Goal: Information Seeking & Learning: Check status

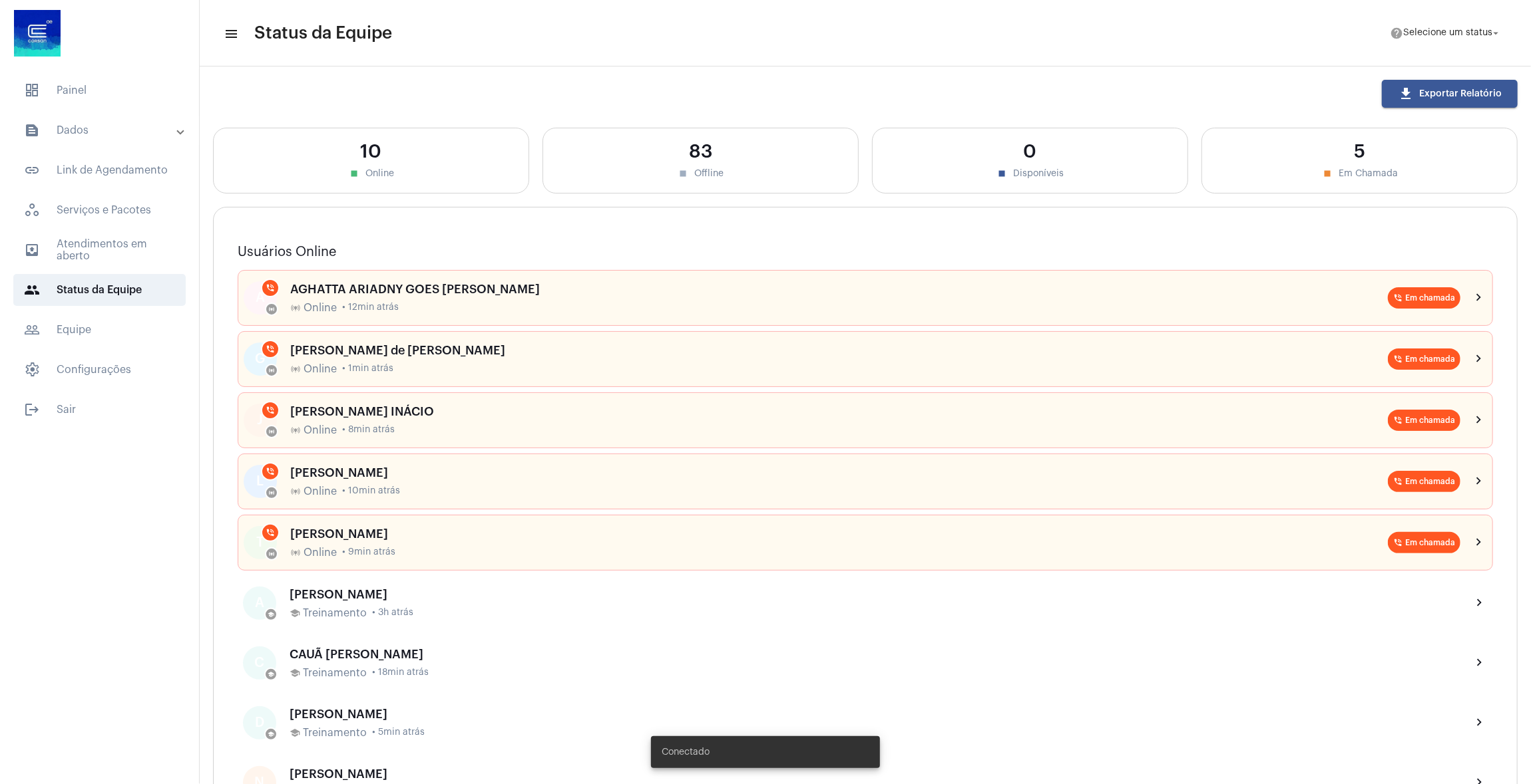
click at [82, 127] on mat-panel-title "text_snippet_outlined Dados" at bounding box center [101, 130] width 154 height 16
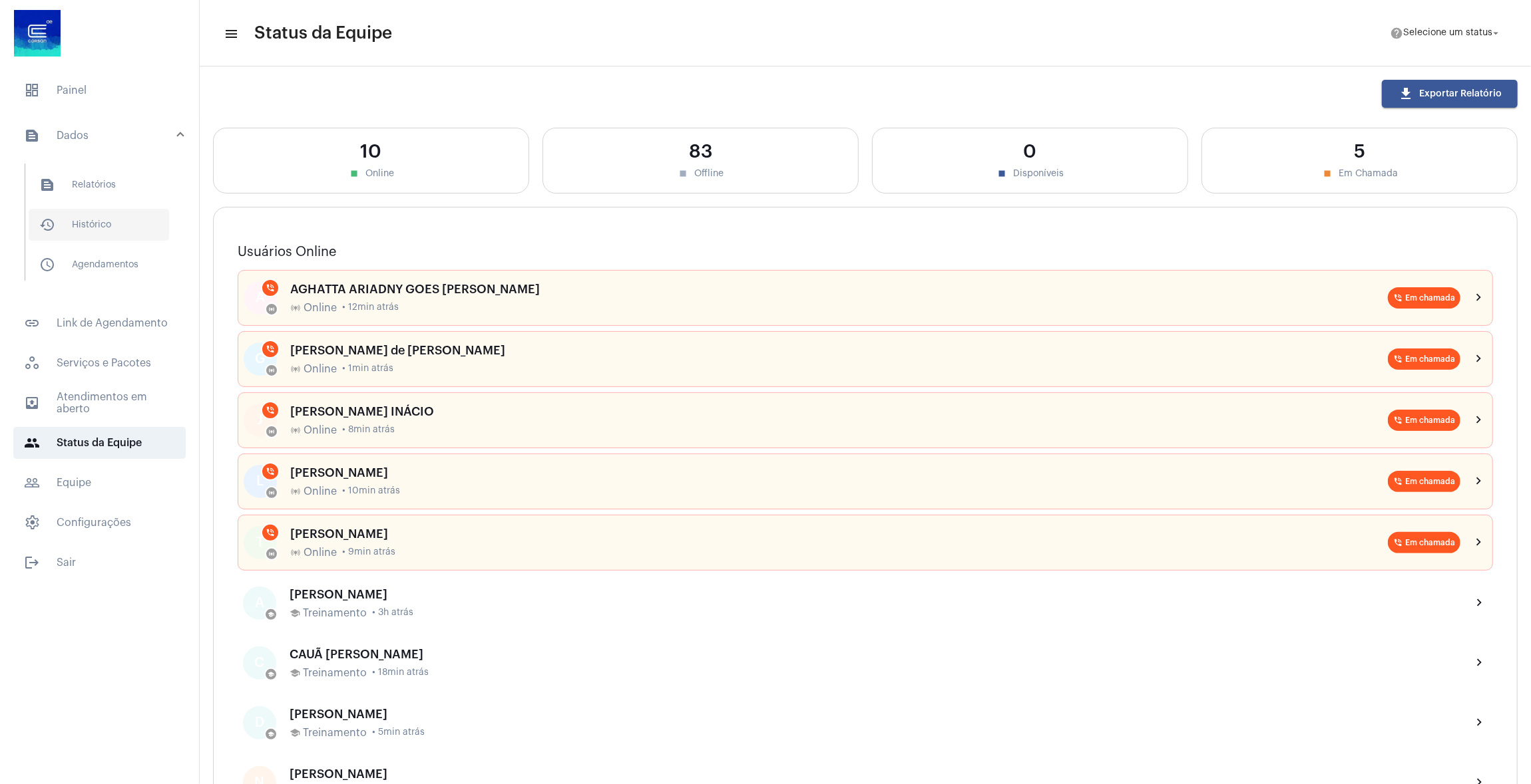
click at [96, 223] on span "history_outlined Histórico" at bounding box center [99, 224] width 141 height 32
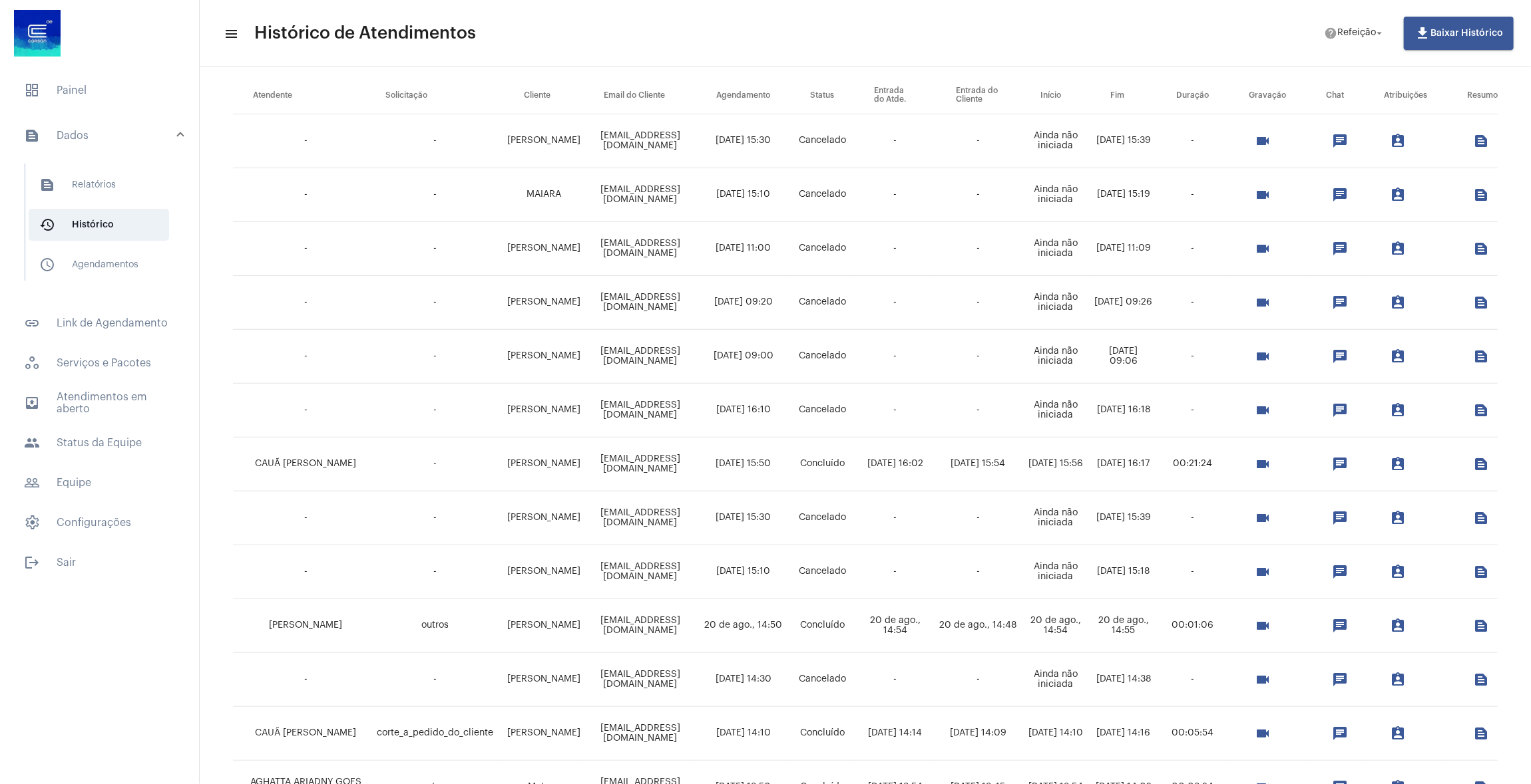
scroll to position [359, 0]
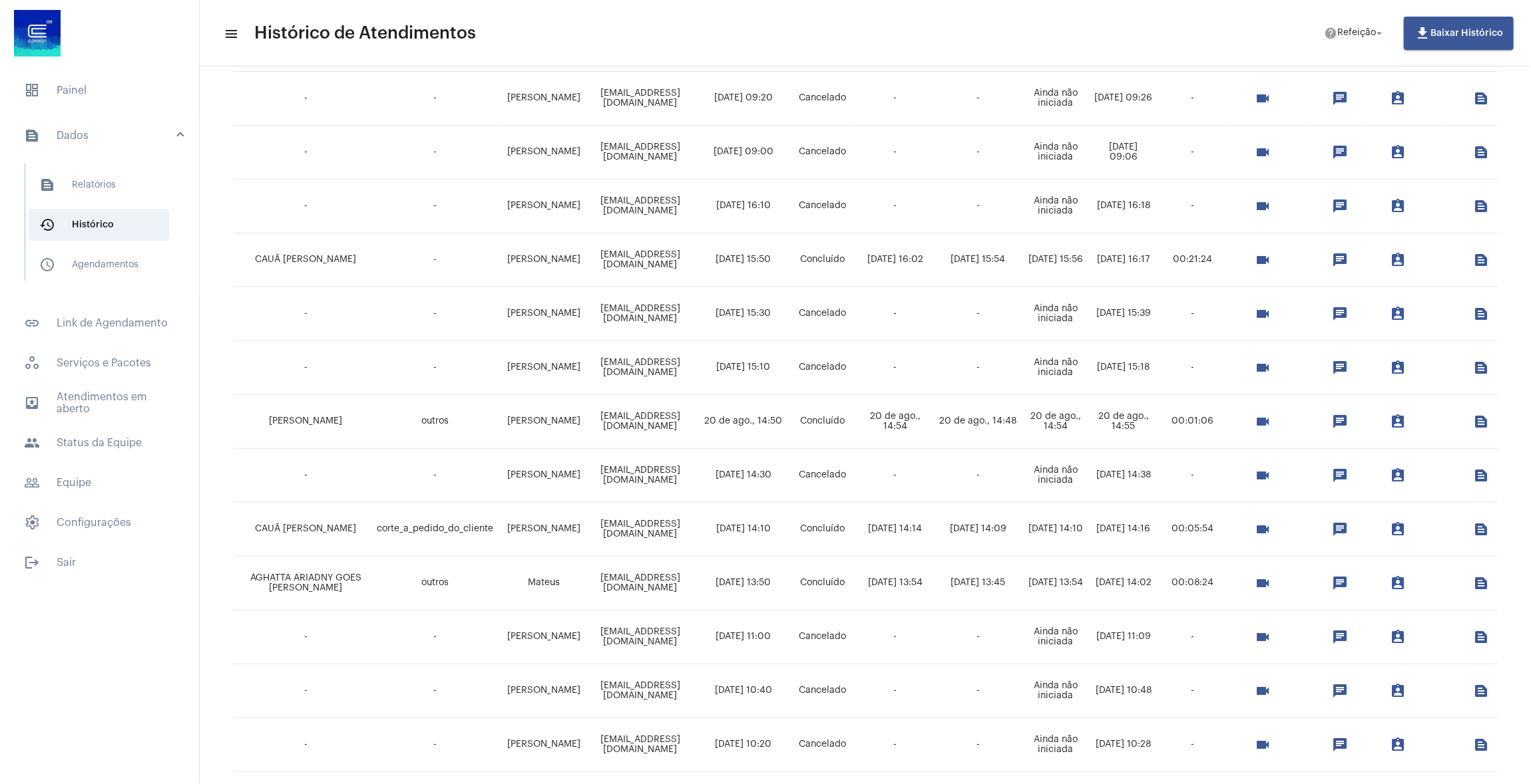
click at [1390, 261] on mat-icon "assignment_ind" at bounding box center [1397, 260] width 16 height 16
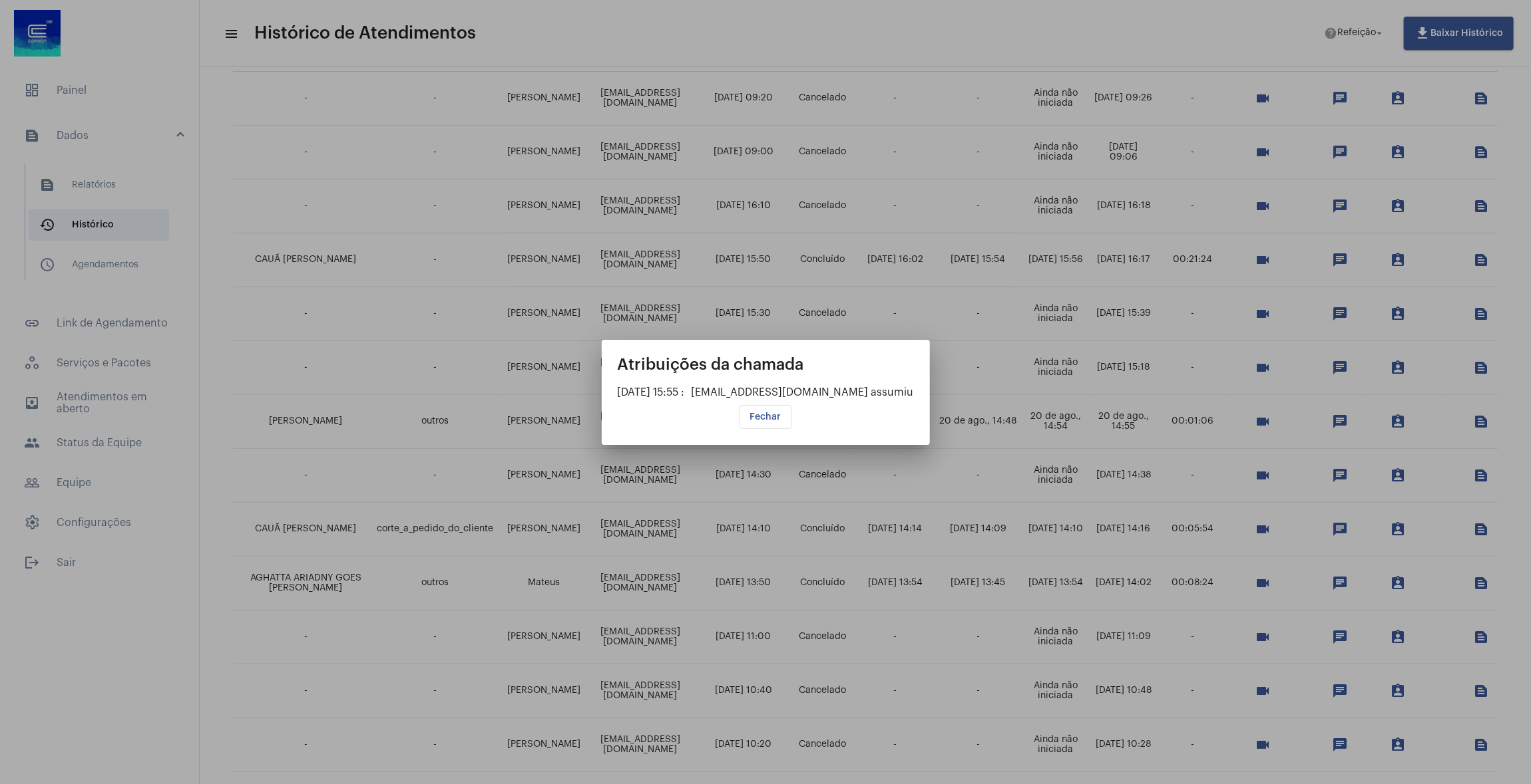
click at [779, 421] on button "Fechar" at bounding box center [766, 417] width 53 height 24
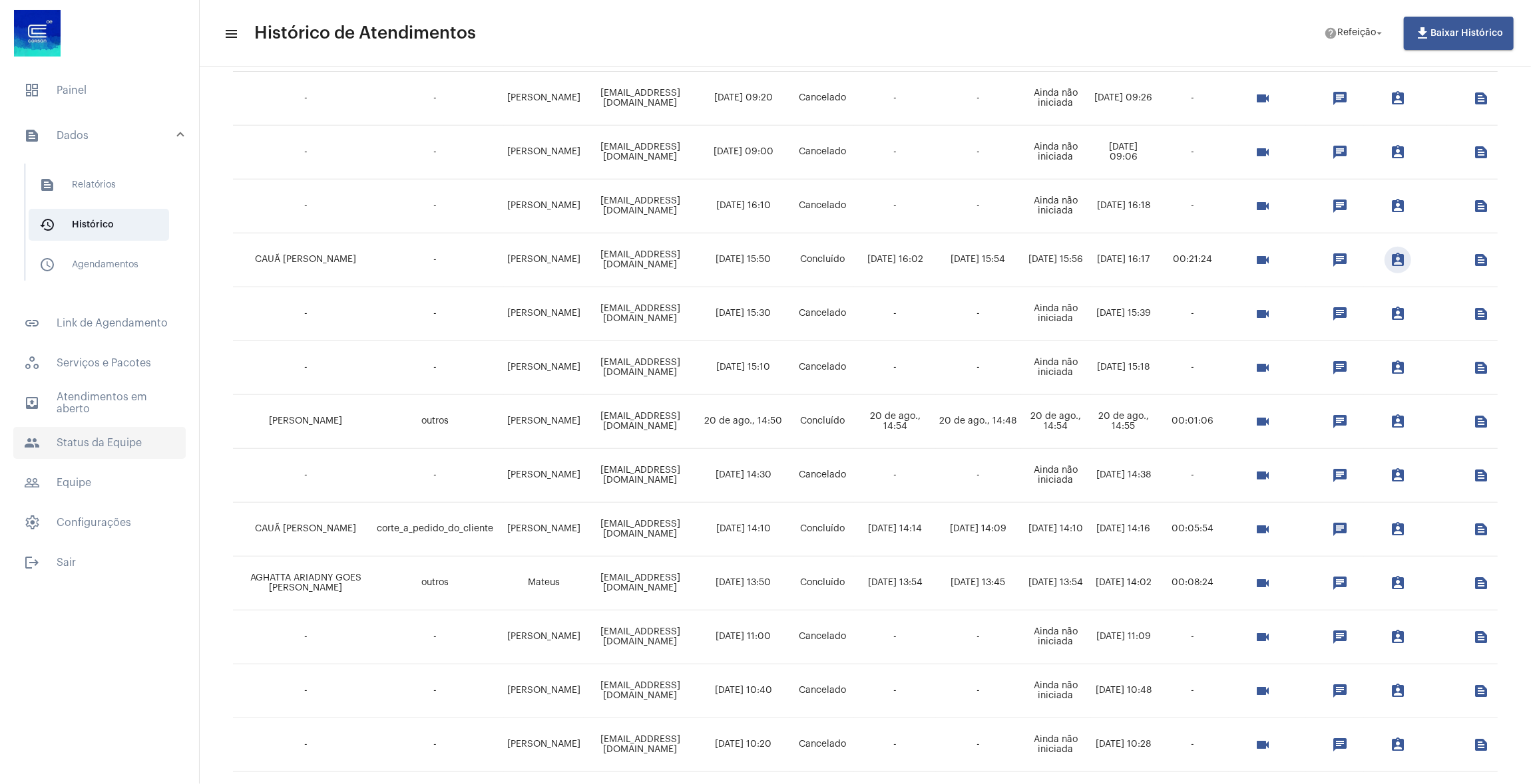
click at [103, 442] on span "people Status da Equipe" at bounding box center [99, 443] width 172 height 32
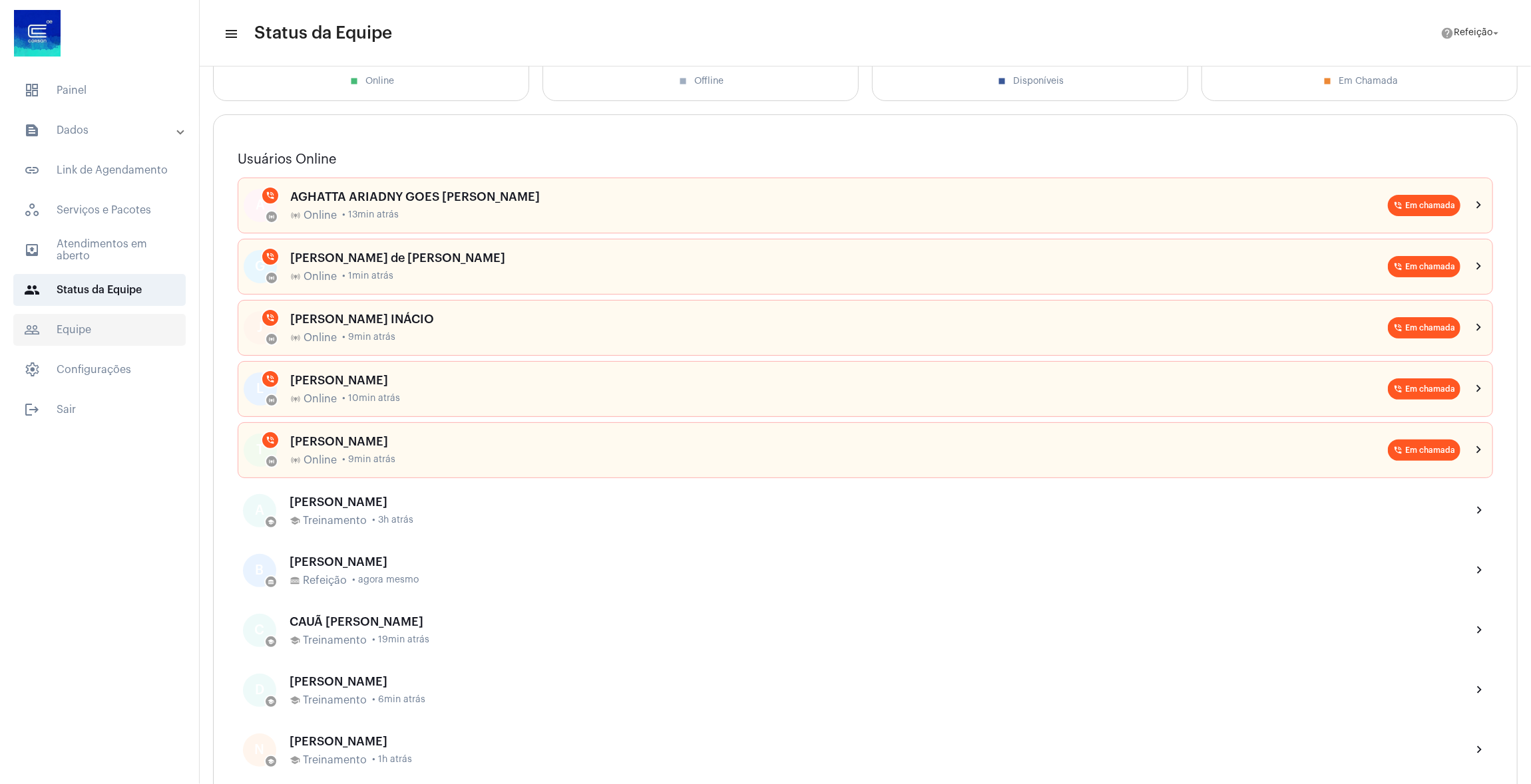
click at [127, 337] on span "people_outline Equipe" at bounding box center [99, 329] width 172 height 32
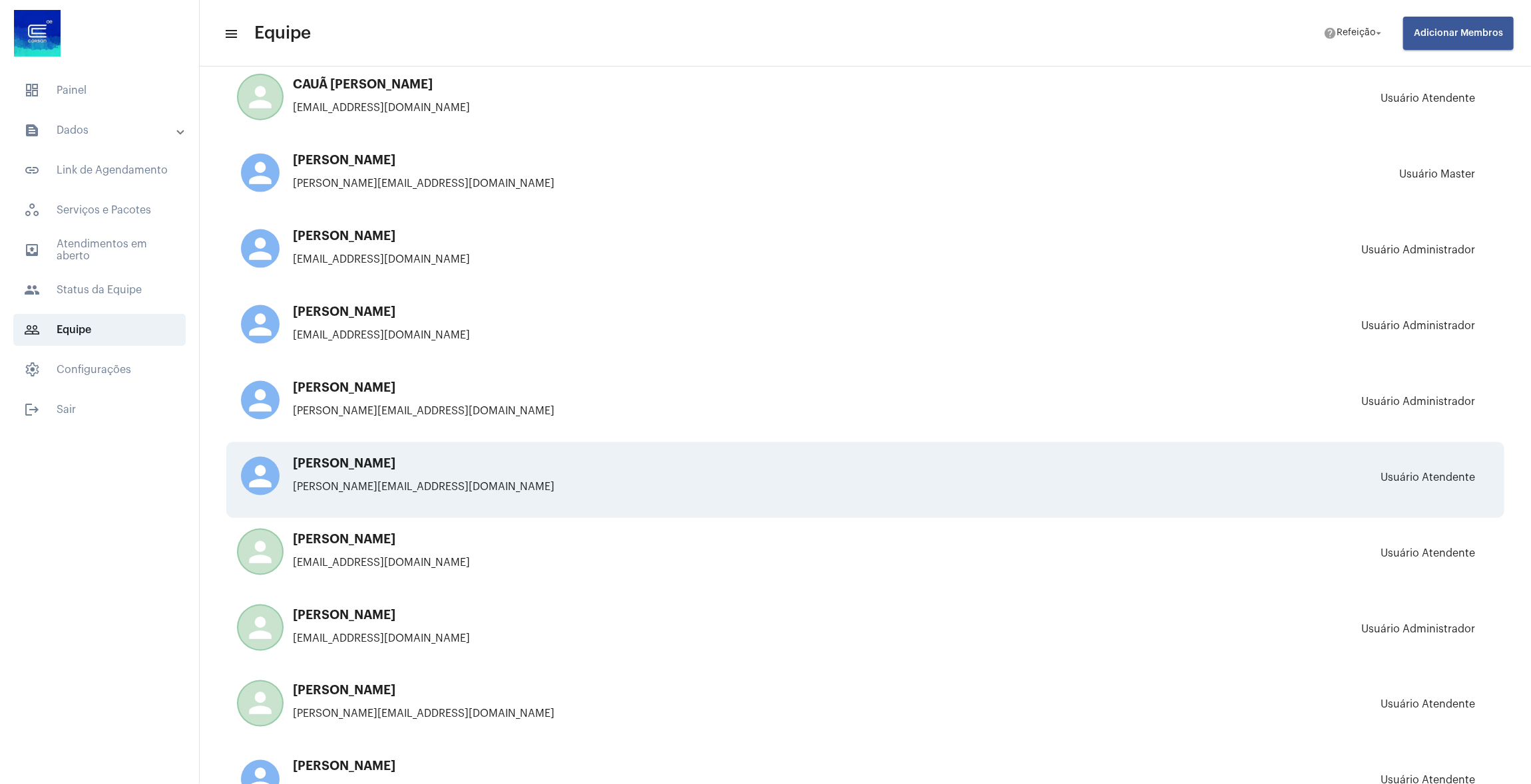
scroll to position [1317, 0]
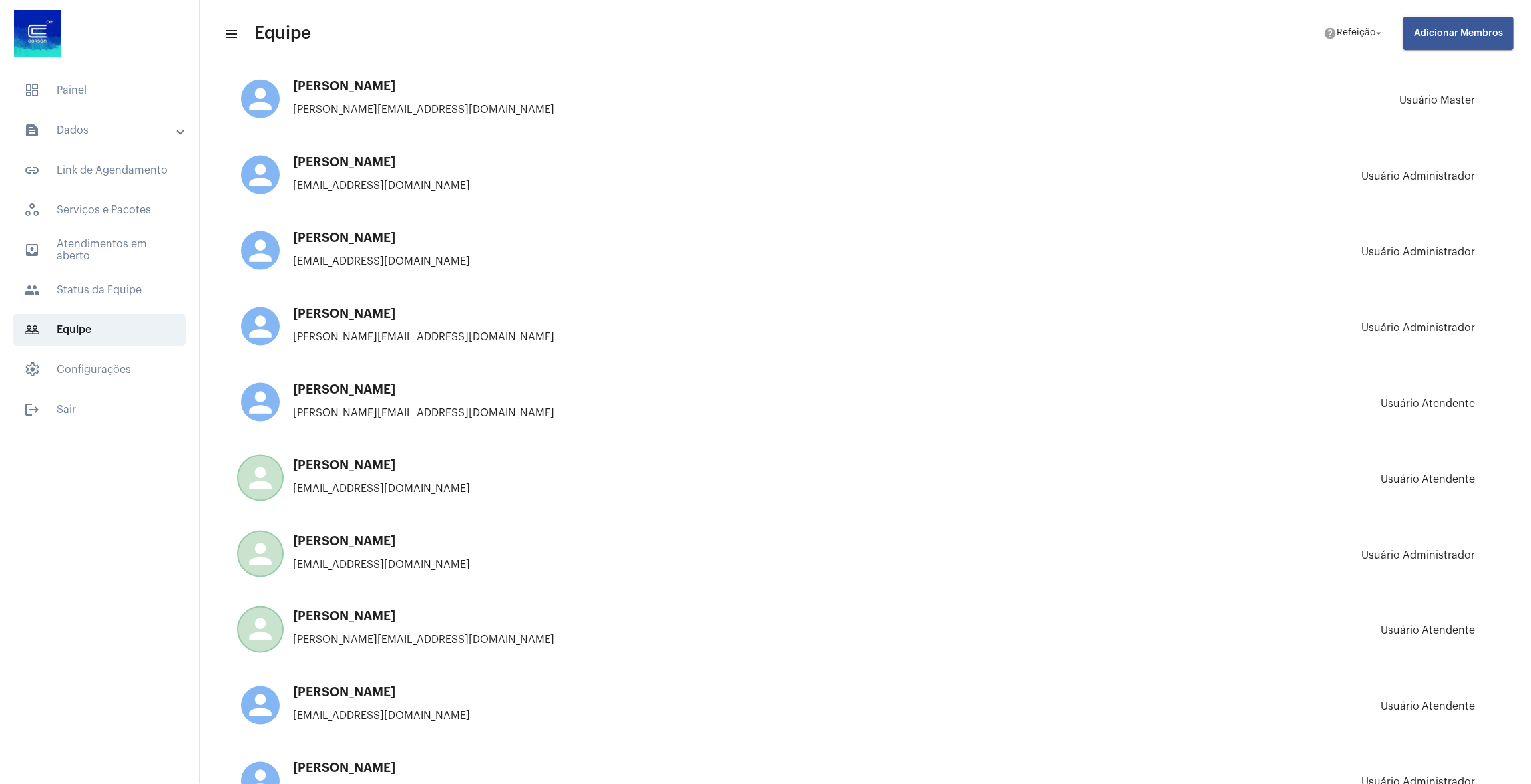
click at [77, 126] on mat-panel-title "text_snippet_outlined Dados" at bounding box center [101, 130] width 154 height 16
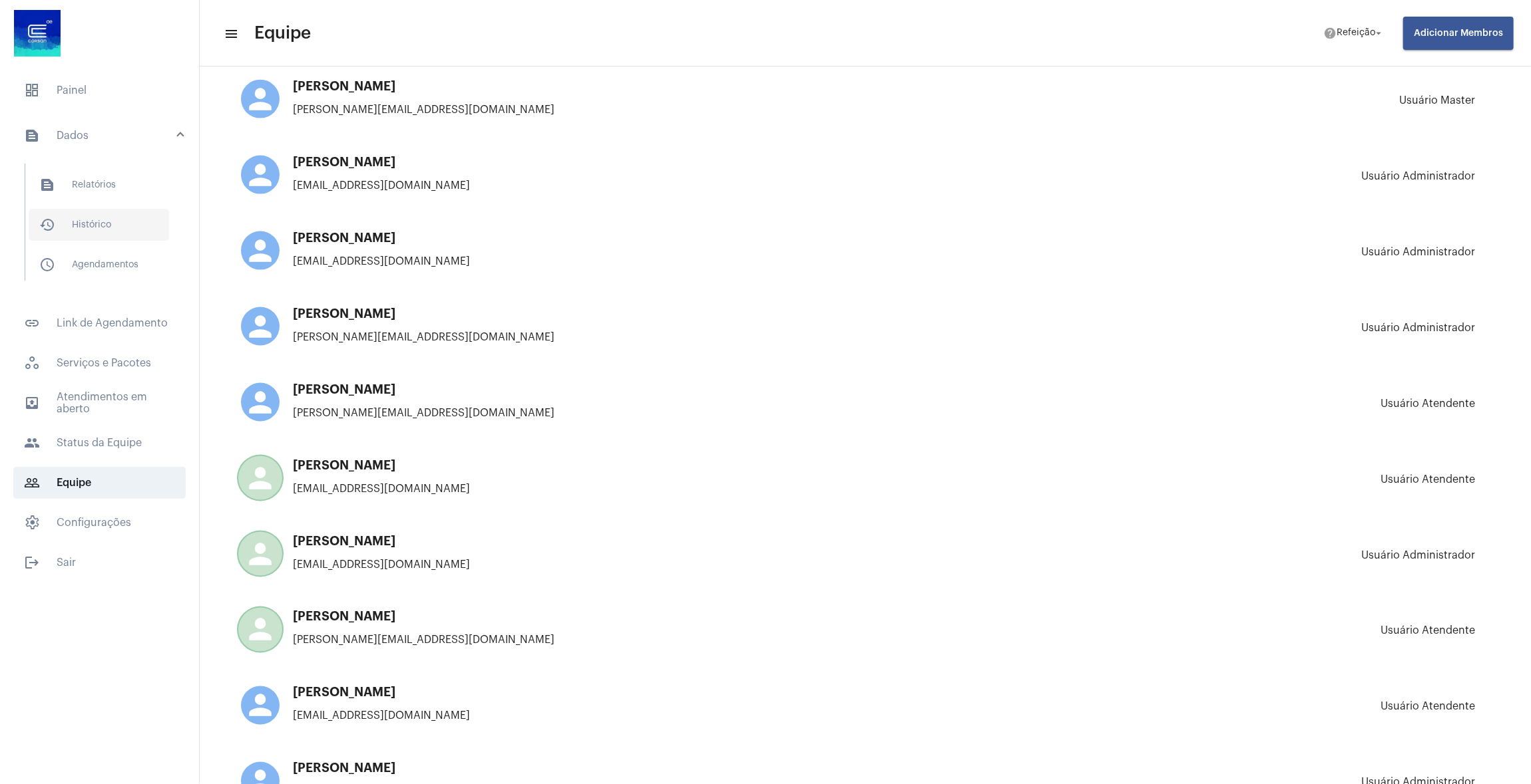
click at [87, 217] on span "history_outlined Histórico" at bounding box center [99, 224] width 141 height 32
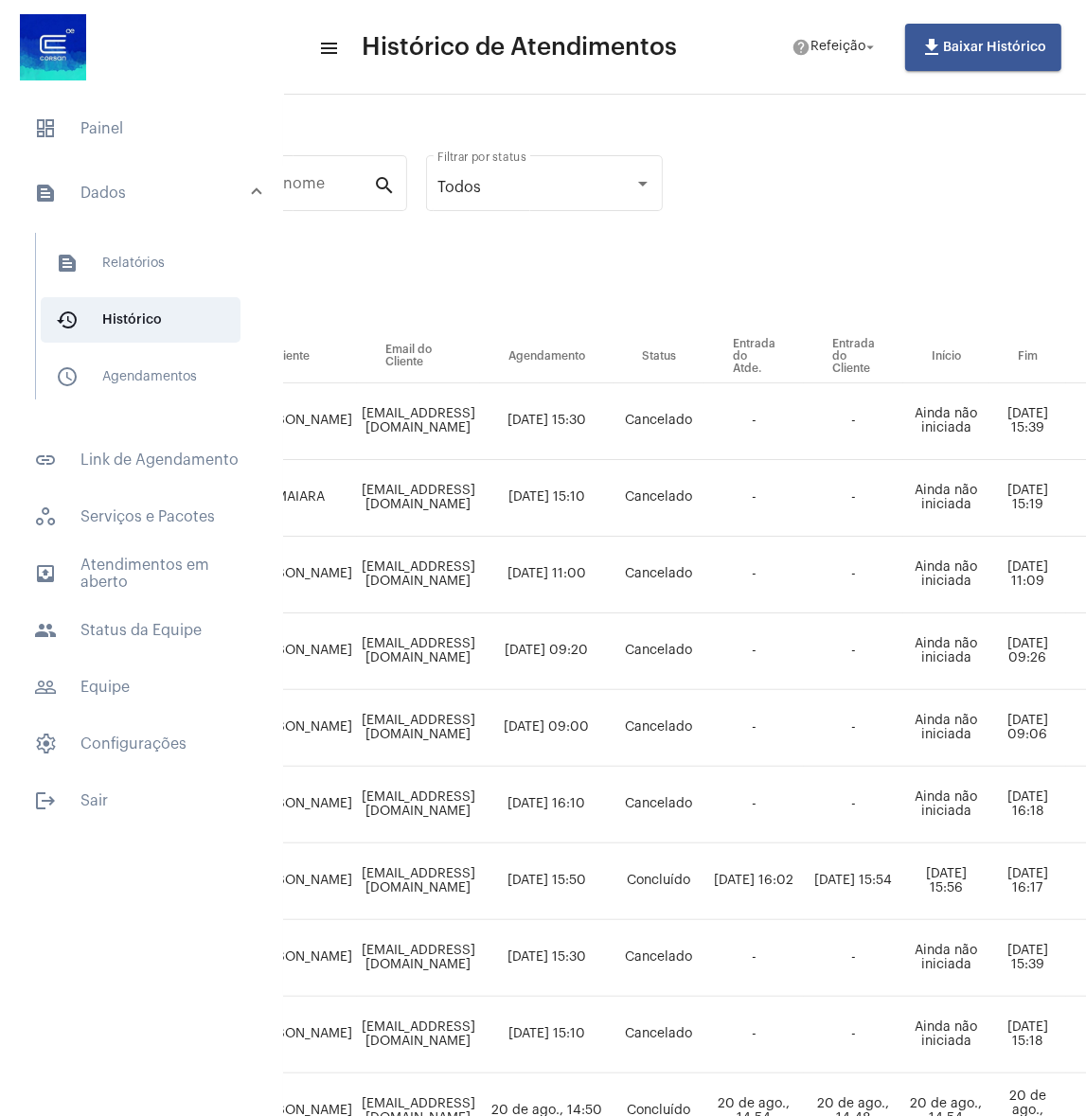
scroll to position [0, 900]
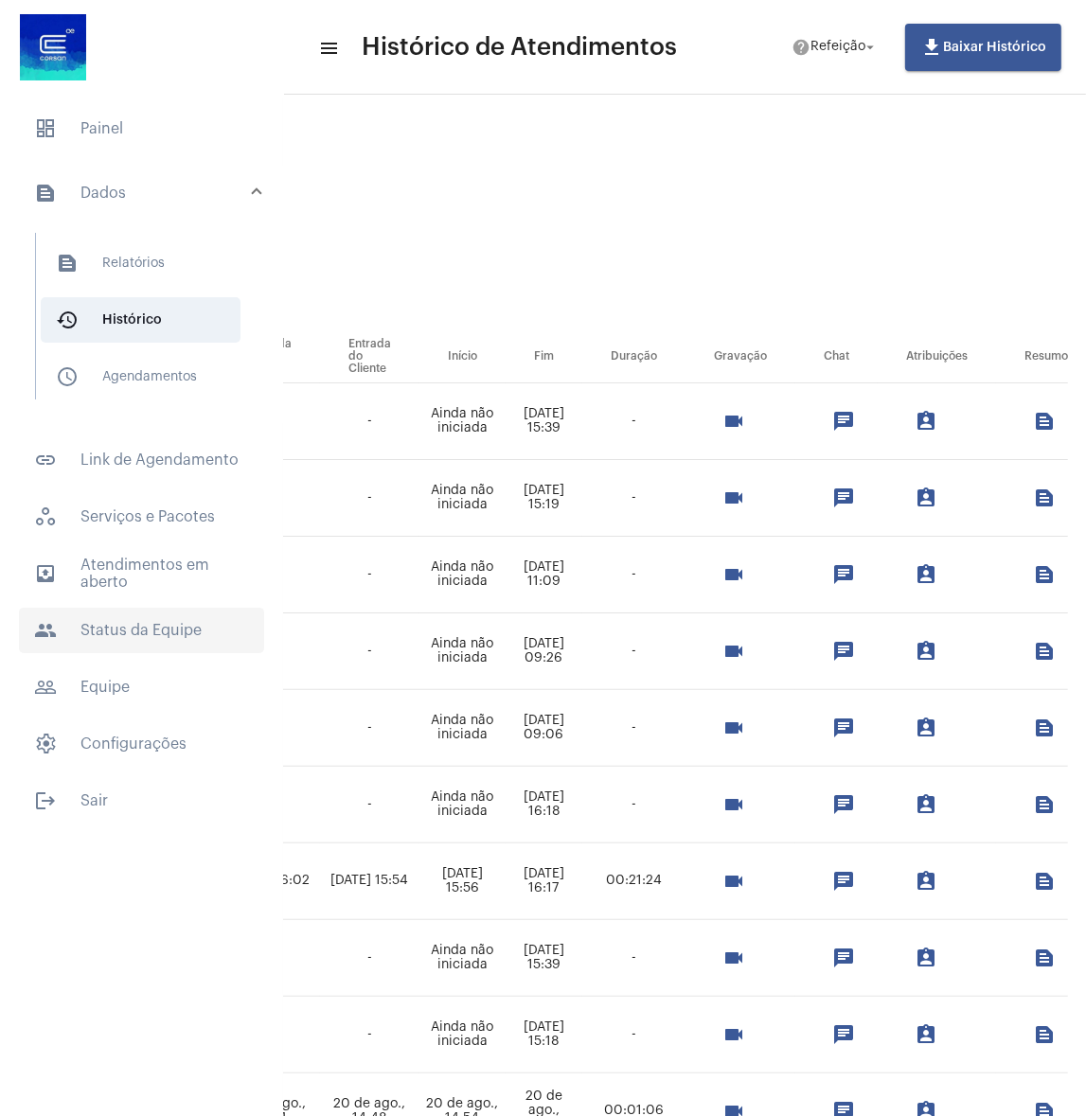
click at [146, 617] on span "people Status da Equipe" at bounding box center [141, 630] width 245 height 45
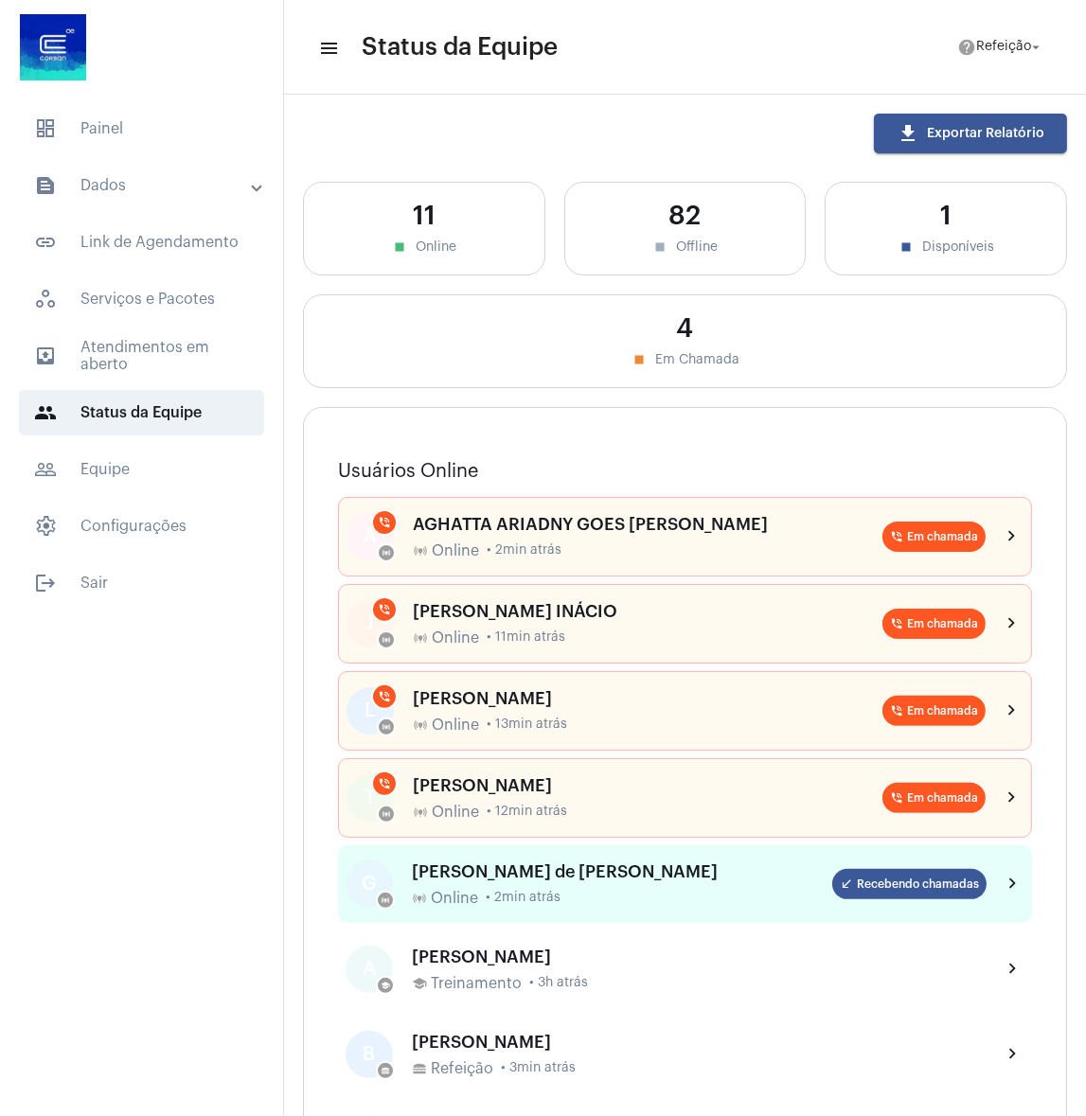
click at [501, 881] on div "[PERSON_NAME] de [PERSON_NAME] online_prediction Online • 2min atrás" at bounding box center [622, 885] width 420 height 45
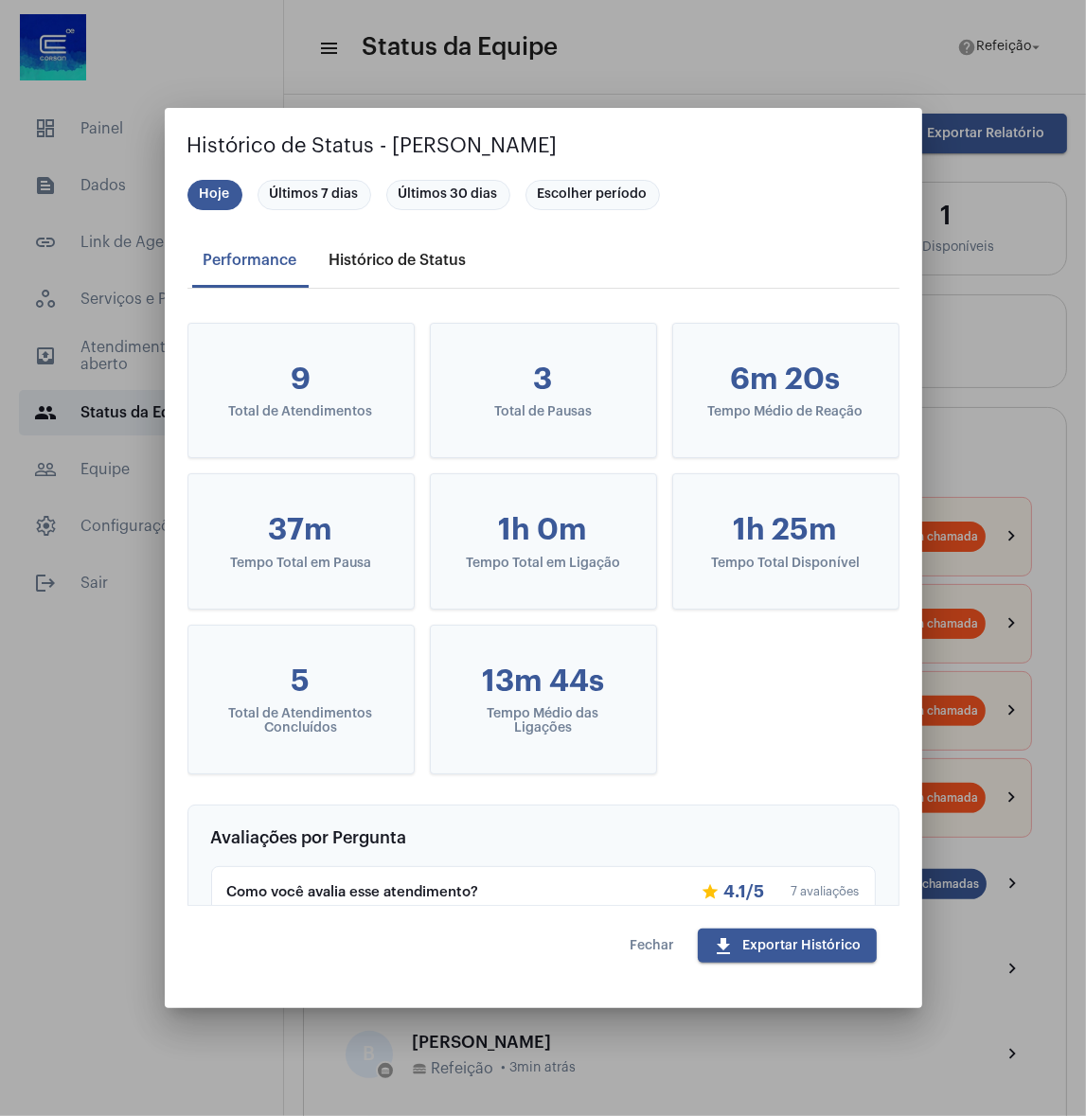
click at [411, 256] on div "Histórico de Status" at bounding box center [398, 260] width 137 height 17
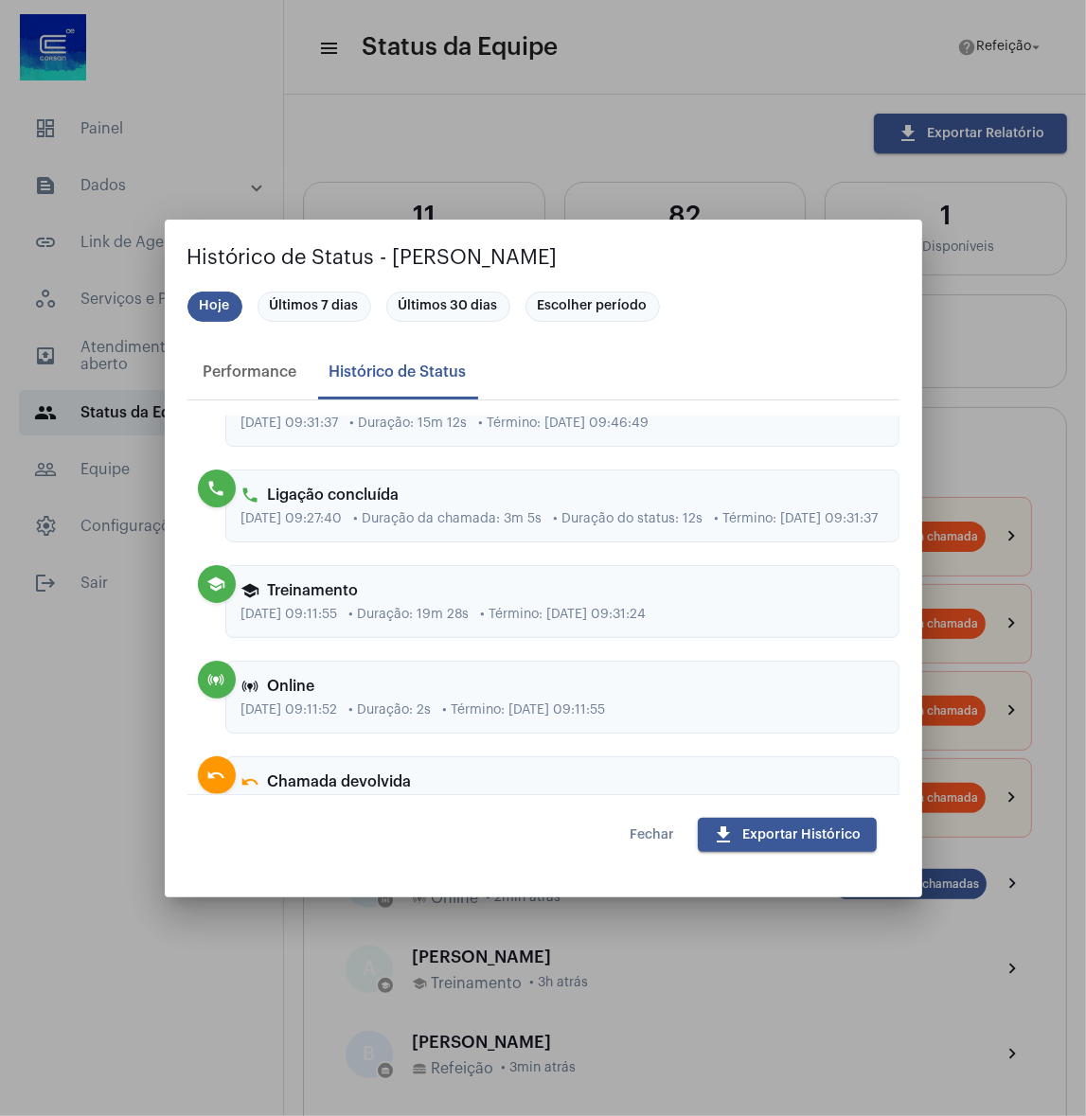
scroll to position [1534, 0]
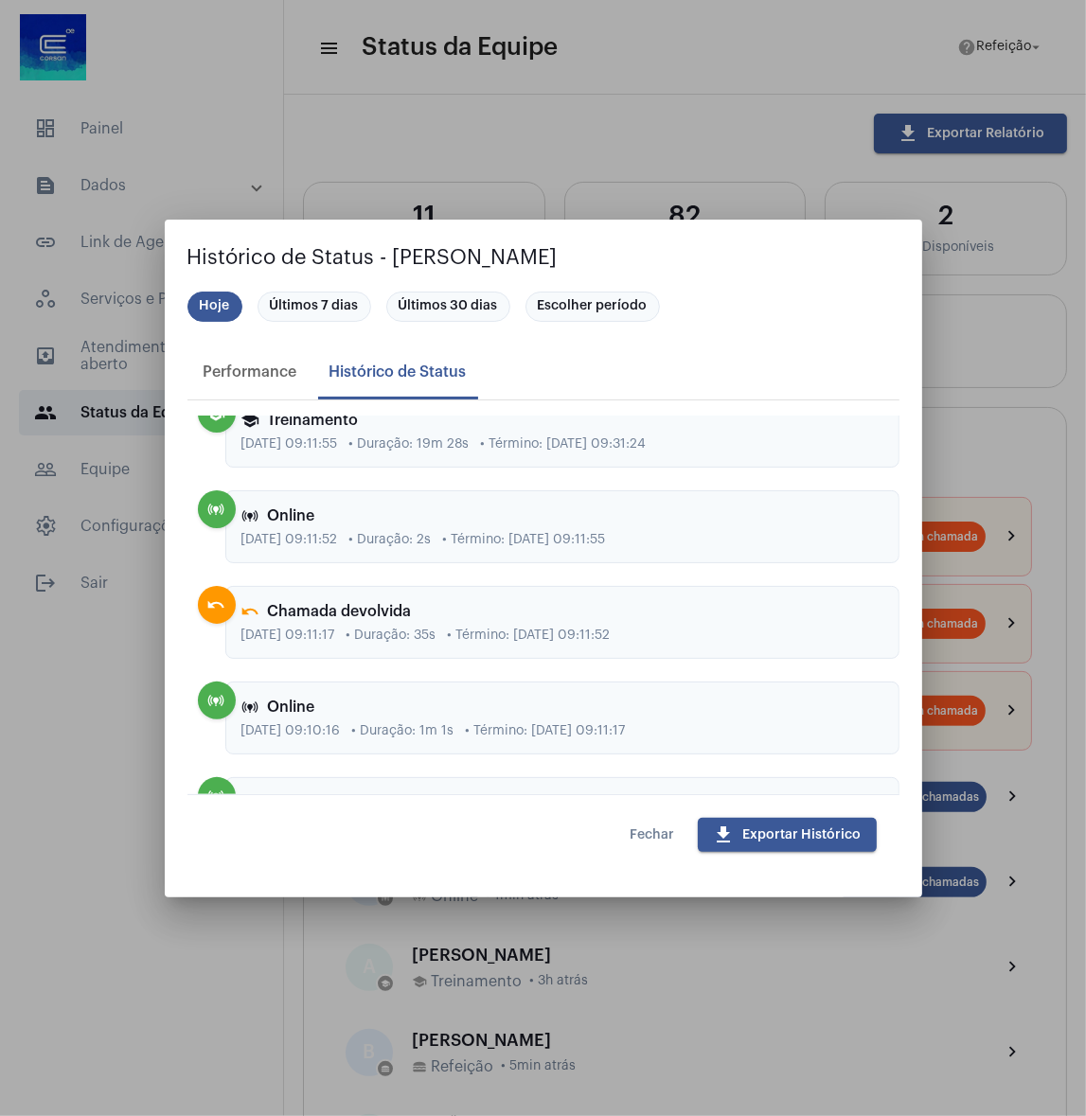
click at [665, 830] on span "Fechar" at bounding box center [653, 834] width 45 height 13
